Goal: Communication & Community: Share content

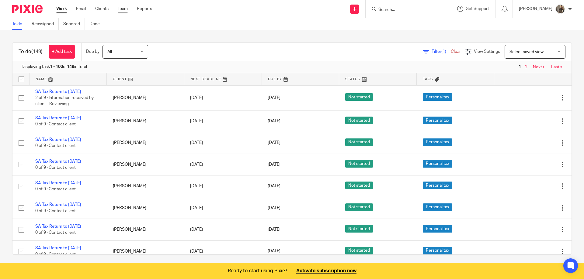
click at [121, 10] on link "Team" at bounding box center [123, 9] width 10 height 6
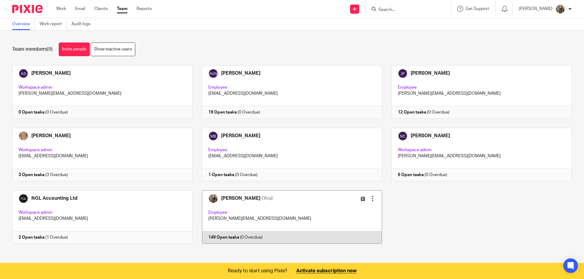
click at [293, 201] on link at bounding box center [287, 217] width 190 height 53
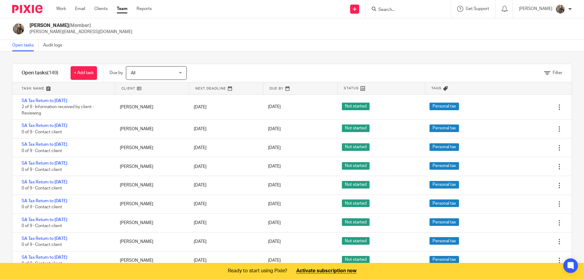
click at [150, 77] on span "All" at bounding box center [153, 73] width 44 height 13
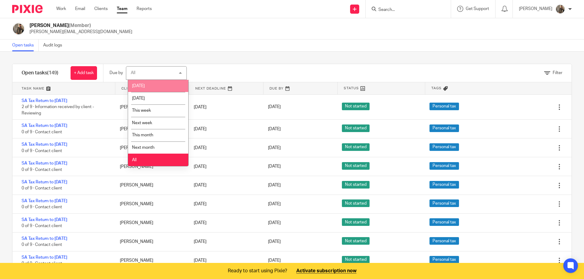
click at [149, 90] on li "[DATE]" at bounding box center [158, 86] width 60 height 12
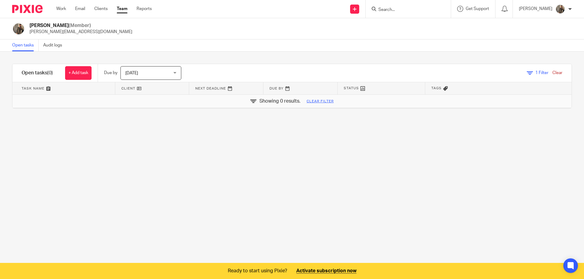
click at [159, 74] on span "[DATE]" at bounding box center [147, 73] width 44 height 13
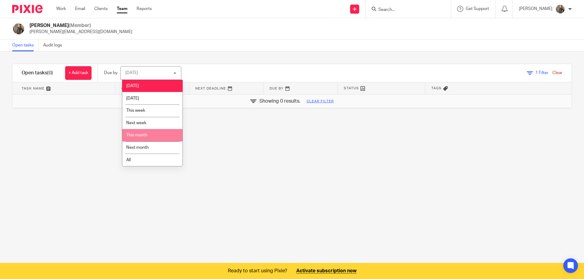
click at [154, 134] on li "This month" at bounding box center [152, 135] width 60 height 12
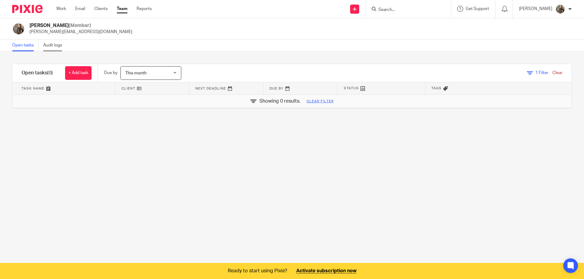
click at [57, 49] on link "Audit logs" at bounding box center [54, 46] width 23 height 12
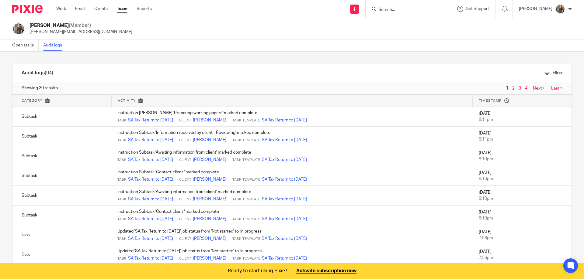
click at [69, 9] on ul "Work Email Clients Team Reports" at bounding box center [108, 9] width 105 height 6
click at [66, 8] on link "Work" at bounding box center [61, 9] width 10 height 6
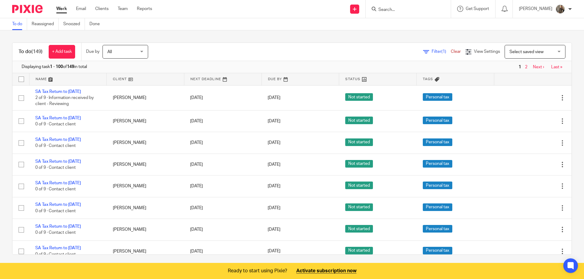
click at [127, 53] on span "All" at bounding box center [123, 51] width 32 height 13
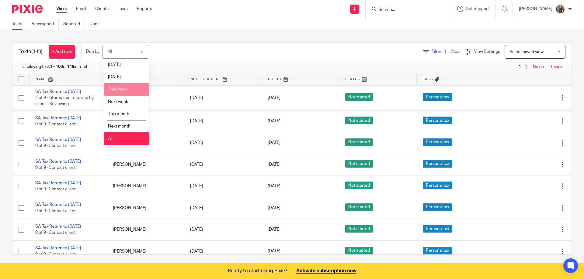
click at [131, 89] on li "This week" at bounding box center [126, 89] width 45 height 12
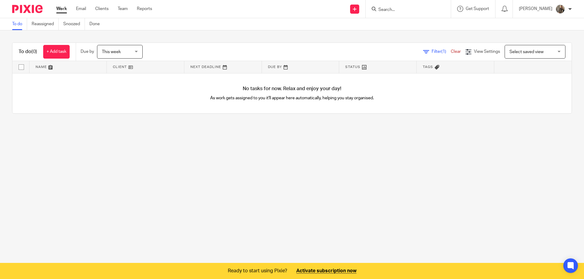
click at [130, 53] on span "This week" at bounding box center [118, 51] width 32 height 13
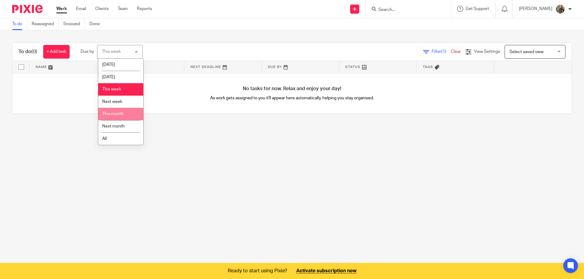
click at [124, 115] on li "This month" at bounding box center [120, 114] width 45 height 12
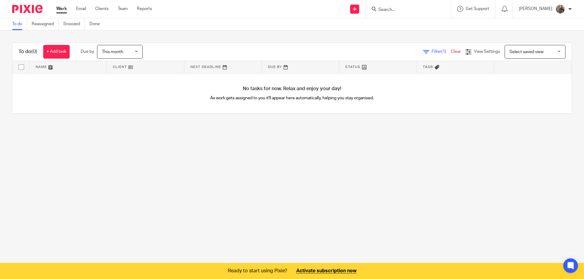
click at [130, 54] on span "This month" at bounding box center [118, 51] width 32 height 13
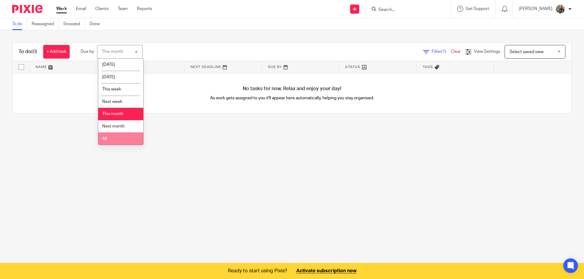
click at [117, 137] on li "All" at bounding box center [120, 139] width 45 height 12
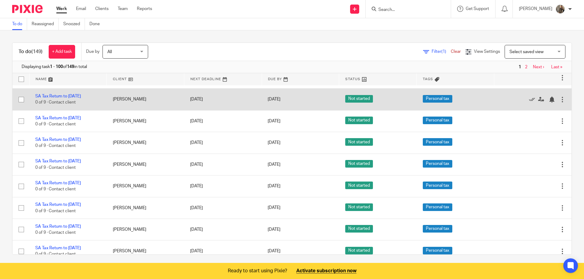
scroll to position [486, 0]
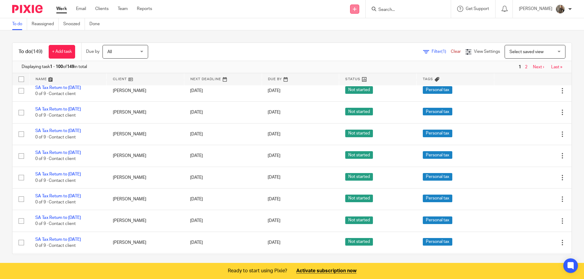
click at [359, 9] on link at bounding box center [354, 9] width 9 height 9
click at [351, 27] on link "Send new email" at bounding box center [365, 28] width 43 height 9
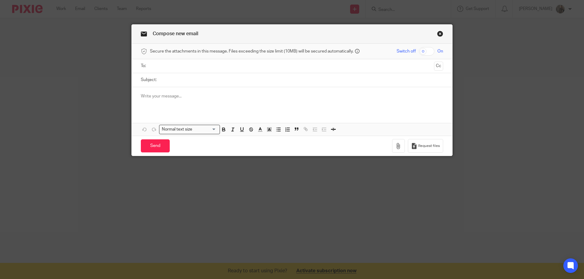
click at [425, 52] on input "checkbox" at bounding box center [427, 51] width 16 height 9
checkbox input "true"
click at [278, 66] on input "text" at bounding box center [291, 66] width 279 height 7
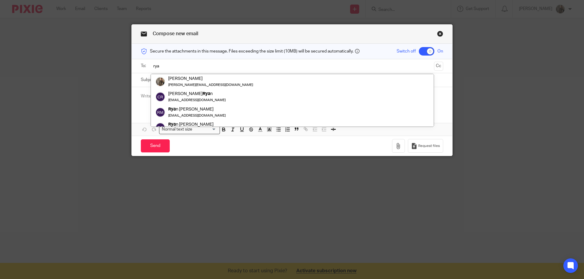
type input "rya"
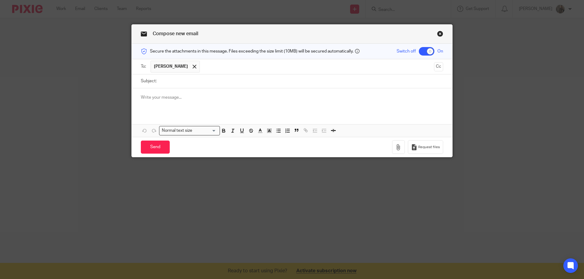
drag, startPoint x: 189, startPoint y: 82, endPoint x: 189, endPoint y: 78, distance: 4.6
click at [178, 83] on input "Subject:" at bounding box center [301, 81] width 283 height 14
type input "teset"
click at [329, 110] on div at bounding box center [292, 100] width 320 height 24
click at [330, 134] on button "button" at bounding box center [333, 131] width 8 height 8
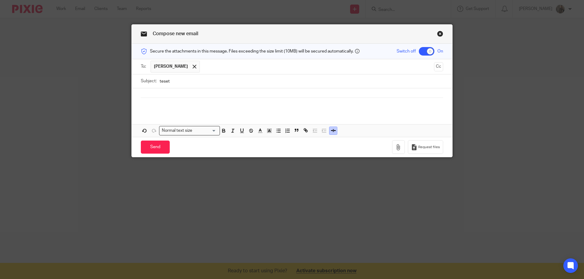
click at [330, 134] on button "button" at bounding box center [333, 131] width 8 height 8
drag, startPoint x: 329, startPoint y: 133, endPoint x: 333, endPoint y: 132, distance: 4.1
click at [330, 133] on icon "button" at bounding box center [332, 130] width 5 height 5
click at [333, 131] on icon "button" at bounding box center [333, 130] width 5 height 1
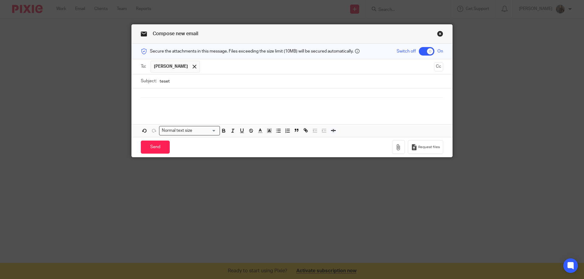
click at [274, 109] on div at bounding box center [292, 100] width 320 height 24
drag, startPoint x: 208, startPoint y: 103, endPoint x: 171, endPoint y: 103, distance: 36.5
click at [207, 103] on div at bounding box center [292, 100] width 320 height 24
click at [160, 103] on div at bounding box center [292, 100] width 320 height 24
click at [147, 94] on div "f" at bounding box center [292, 100] width 320 height 24
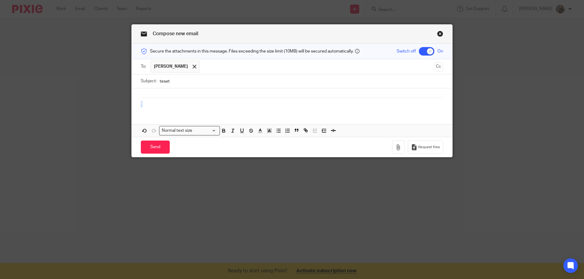
click at [150, 98] on div "f" at bounding box center [292, 100] width 320 height 24
drag, startPoint x: 137, startPoint y: 101, endPoint x: 112, endPoint y: 86, distance: 28.9
click at [112, 86] on div "Compose new email Secure the attachments in this message. Files exceeding the s…" at bounding box center [292, 139] width 584 height 279
click at [158, 145] on input "Send" at bounding box center [155, 147] width 29 height 13
click at [189, 131] on div "Normal text size" at bounding box center [187, 130] width 57 height 8
